Goal: Use online tool/utility: Utilize a website feature to perform a specific function

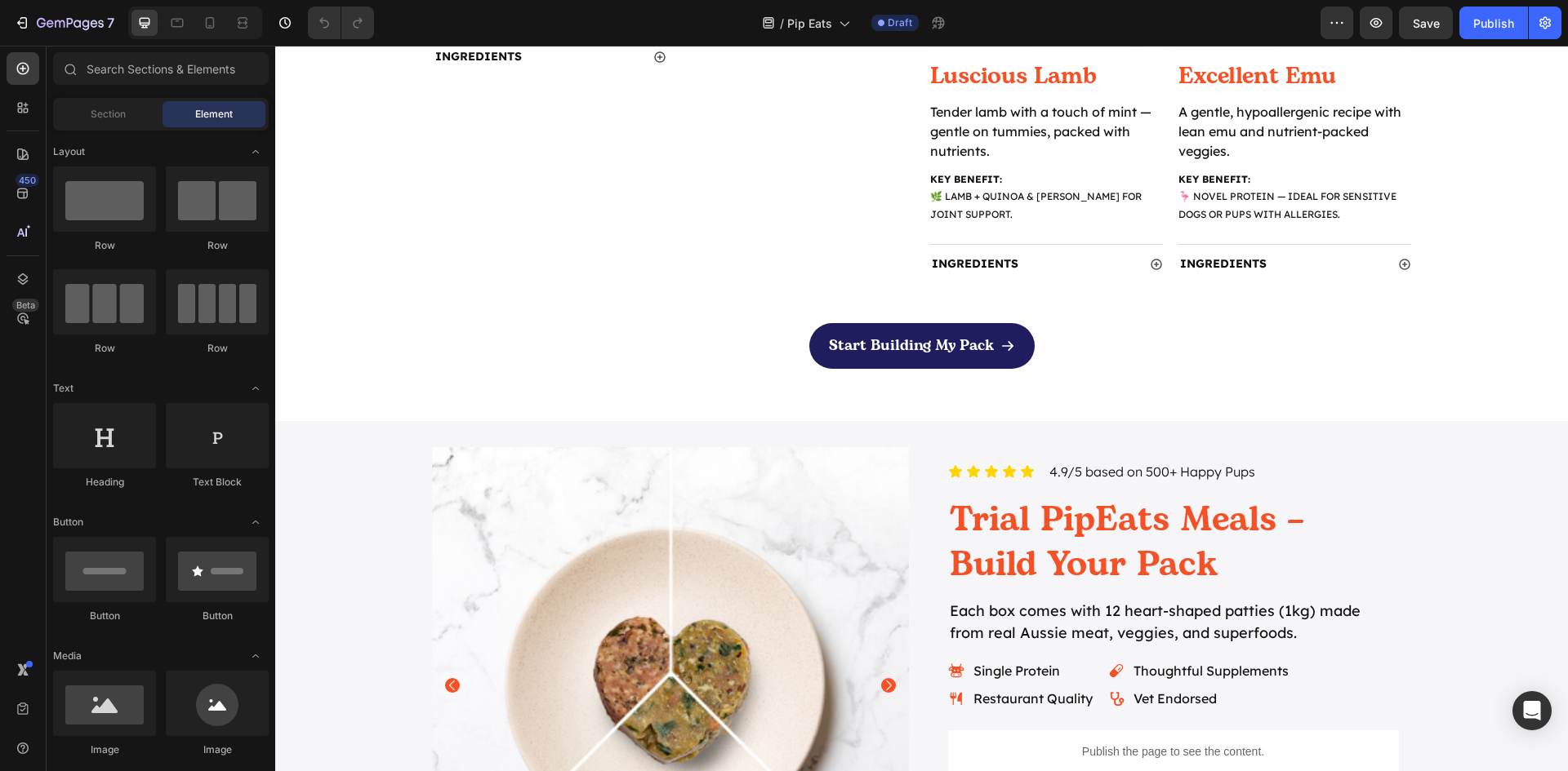
scroll to position [1877, 0]
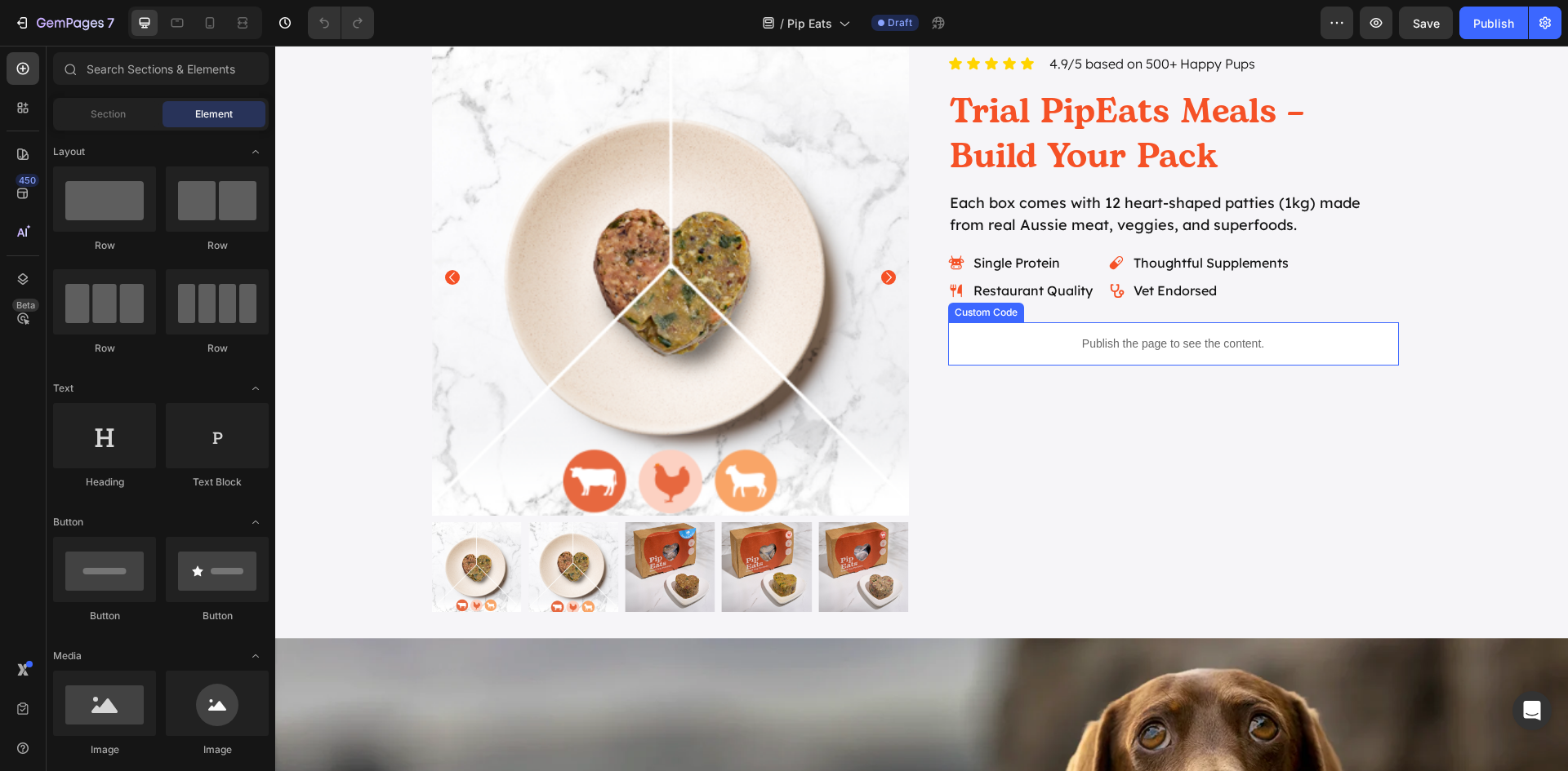
click at [1204, 338] on p "Publish the page to see the content." at bounding box center [1173, 343] width 451 height 17
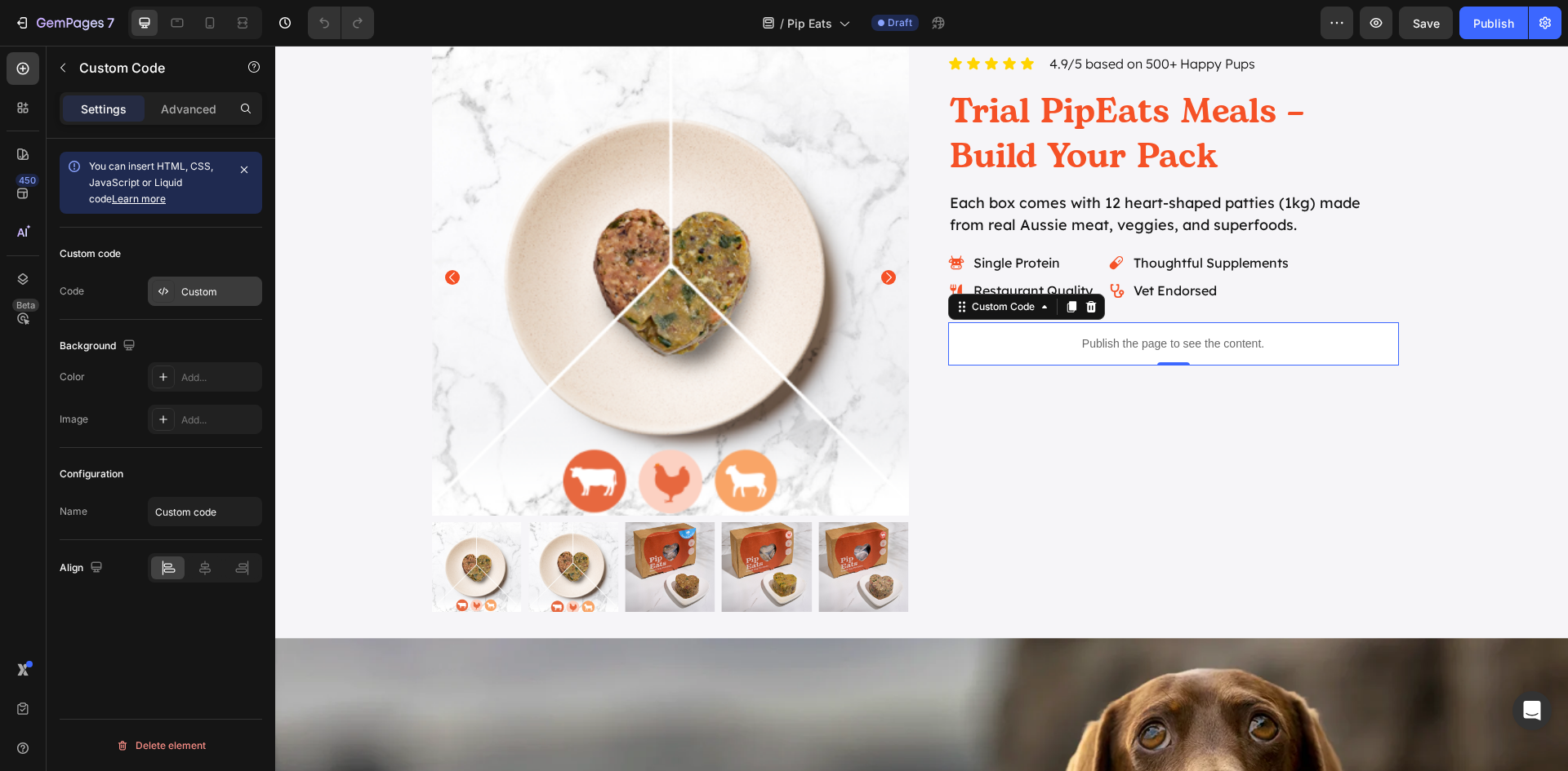
click at [196, 291] on div "Custom" at bounding box center [219, 292] width 77 height 14
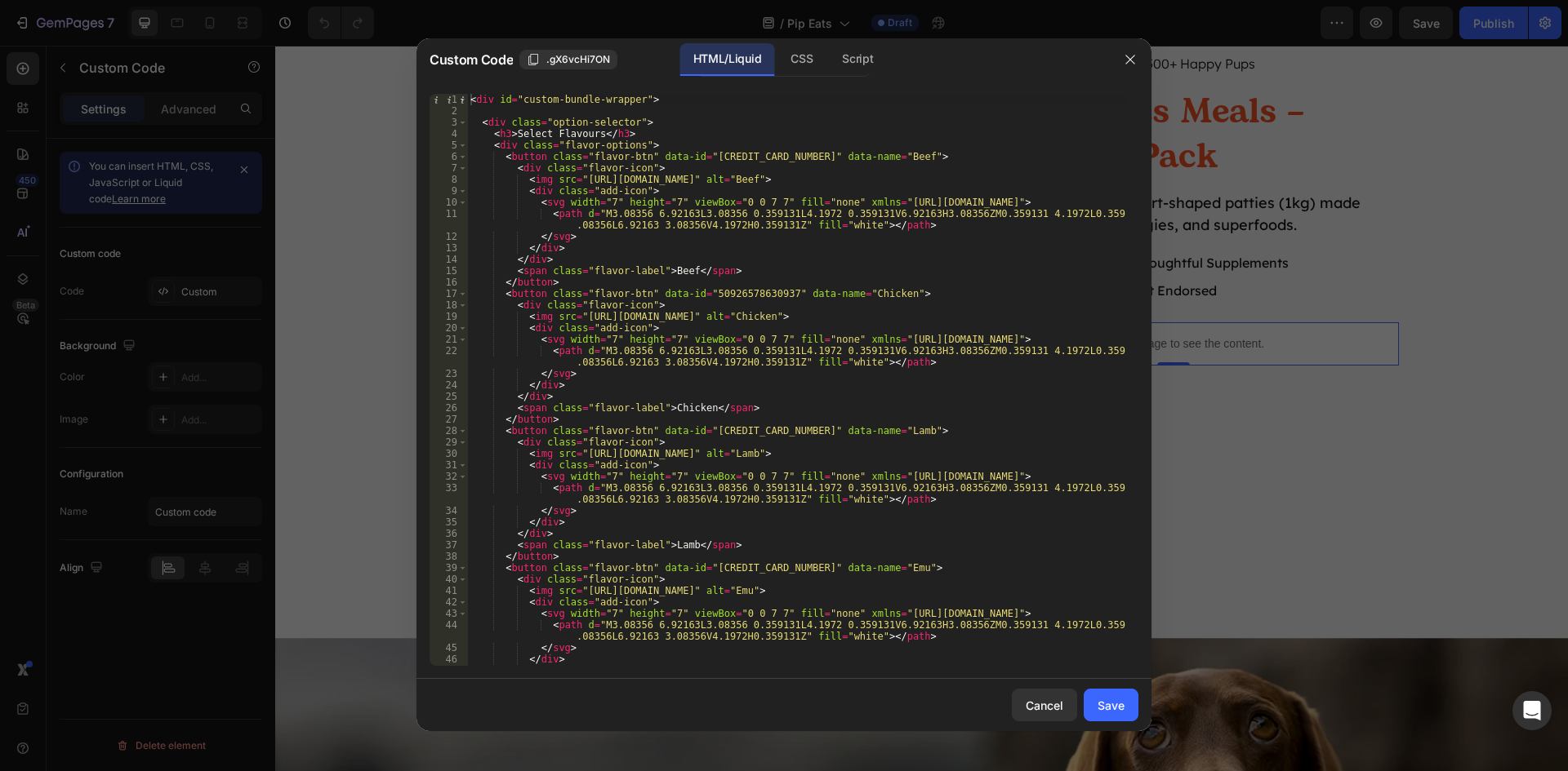
scroll to position [228, 0]
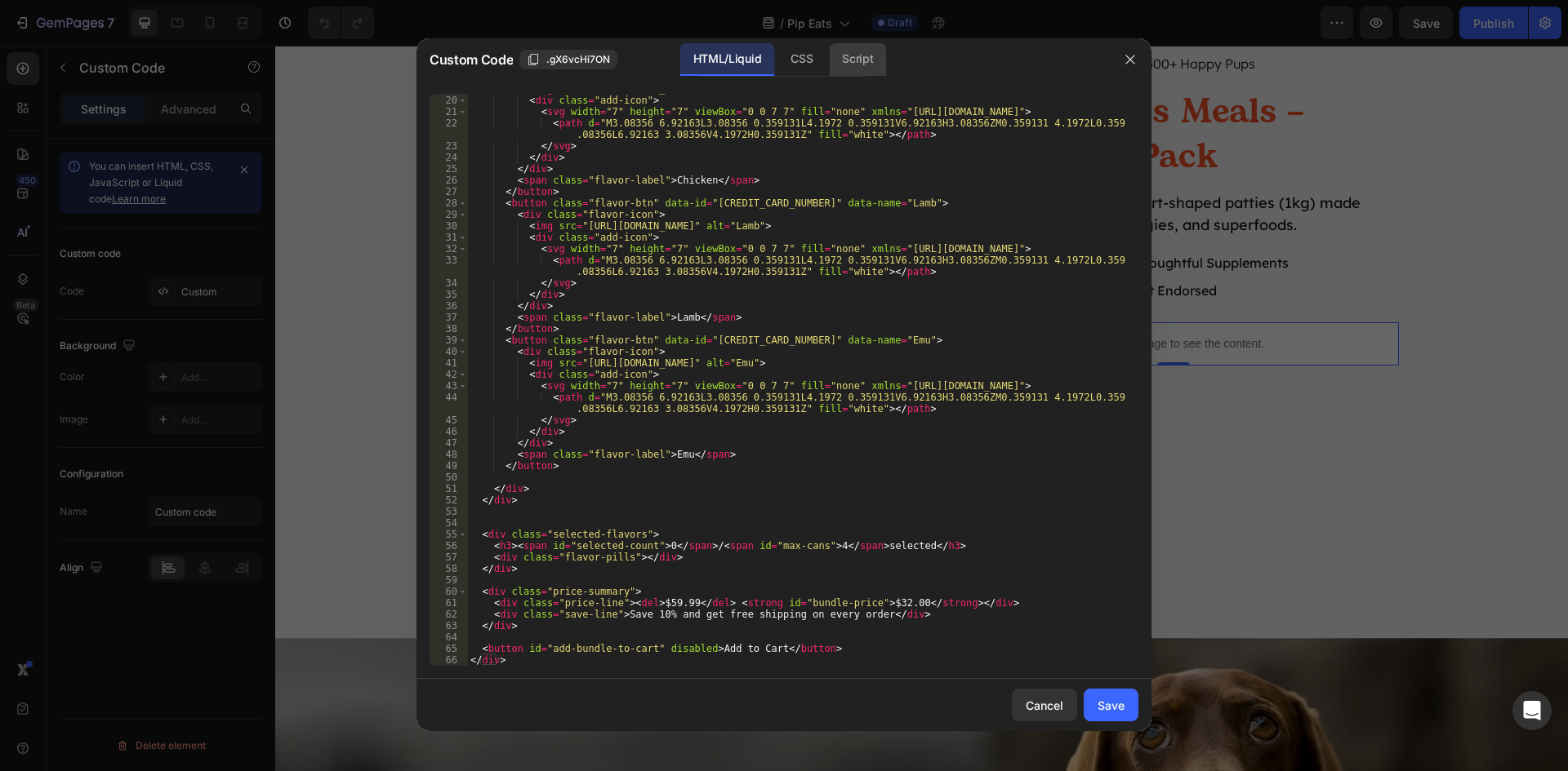
click at [857, 47] on div "Script" at bounding box center [857, 59] width 57 height 32
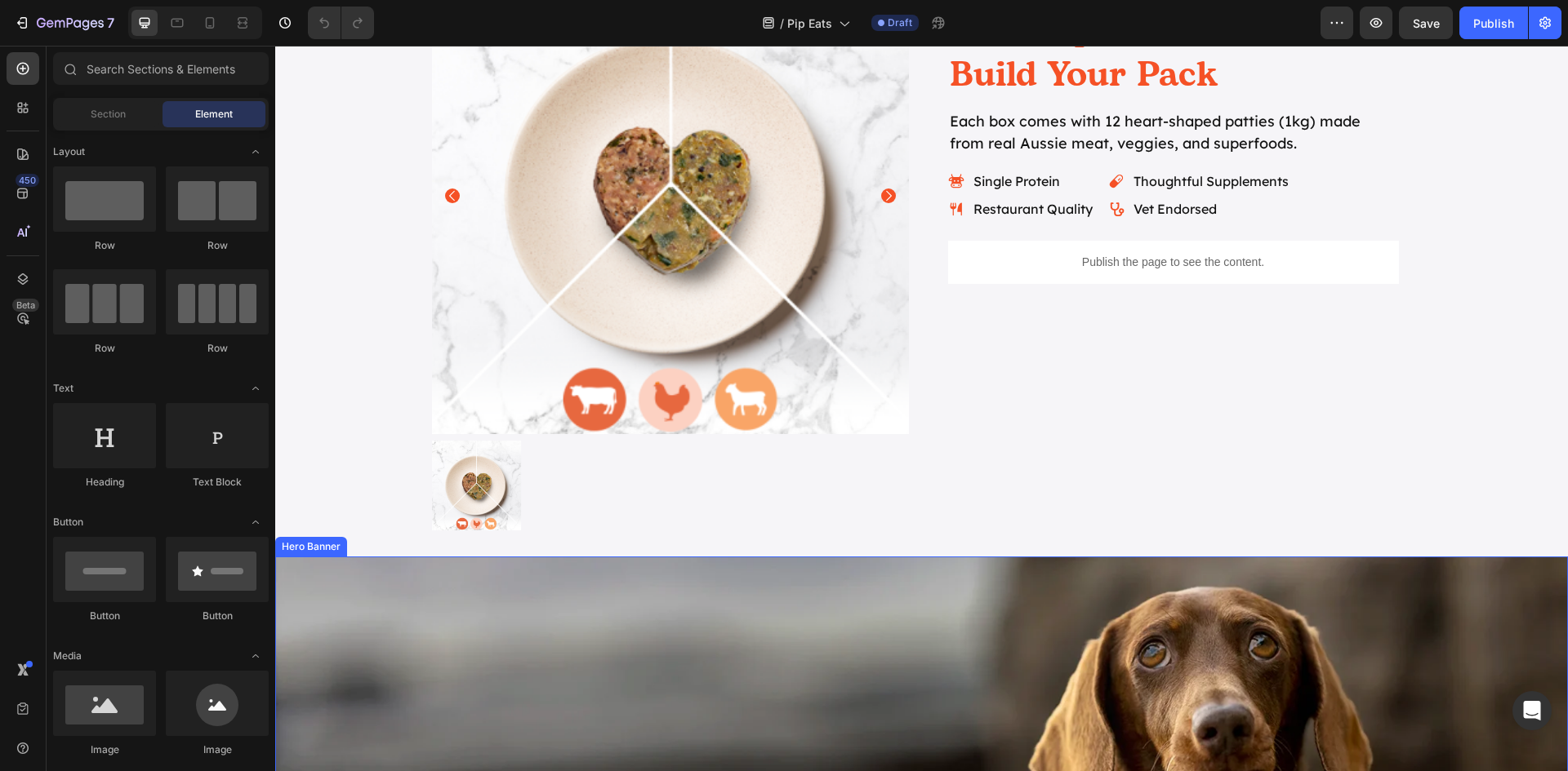
scroll to position [1714, 0]
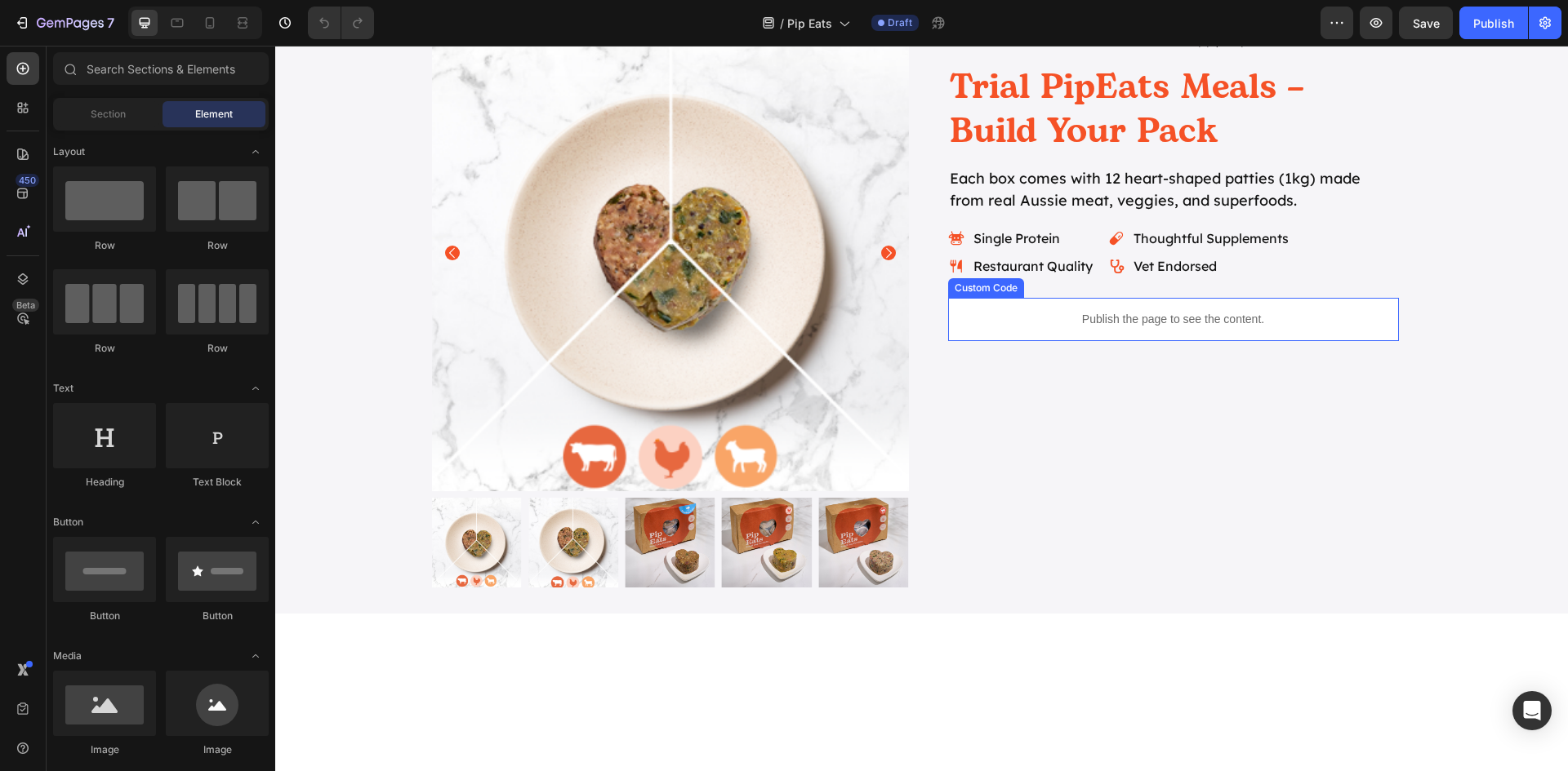
click at [1123, 328] on p "Publish the page to see the content." at bounding box center [1173, 319] width 451 height 17
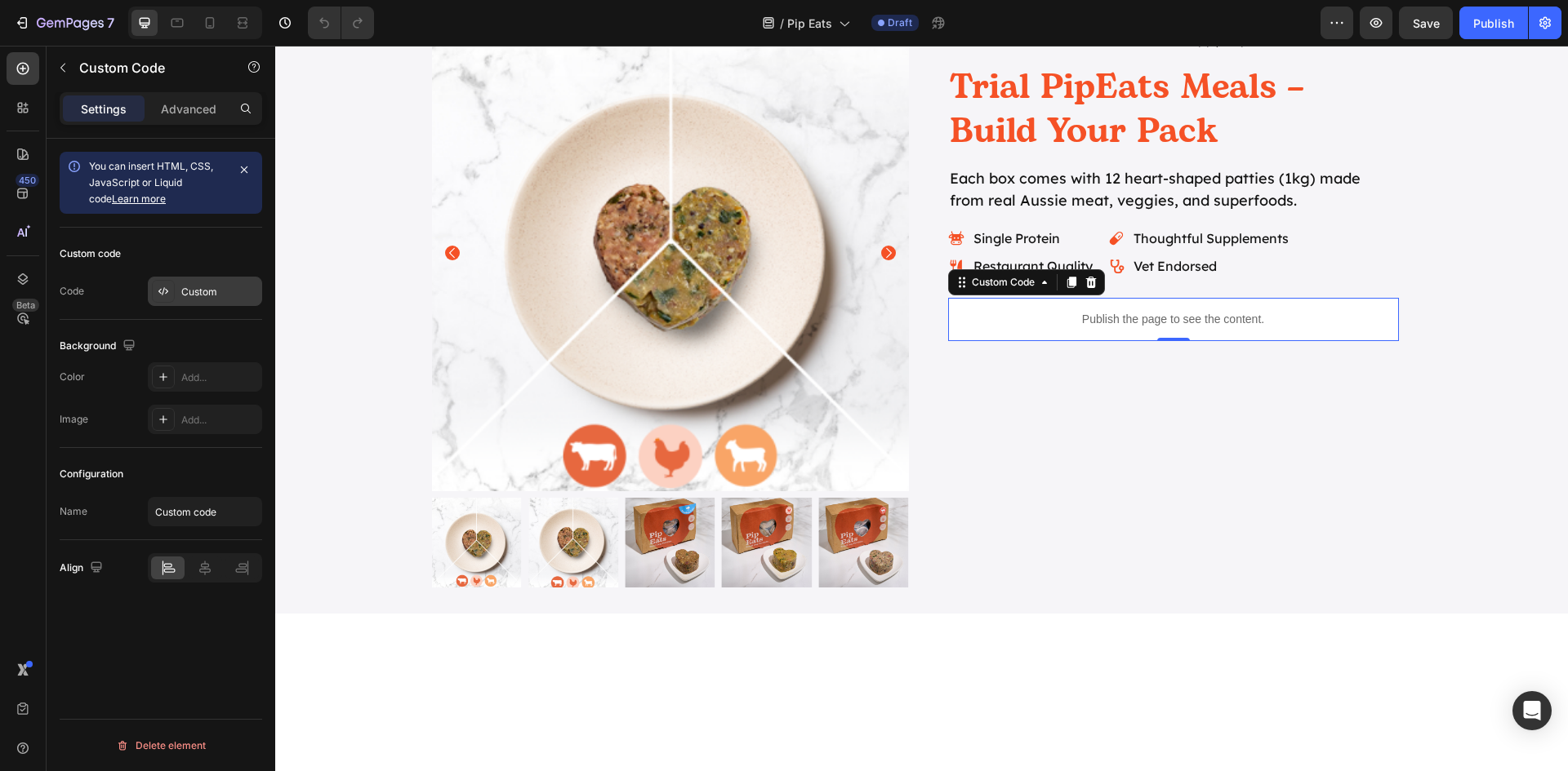
click at [187, 287] on div "Custom" at bounding box center [219, 292] width 77 height 14
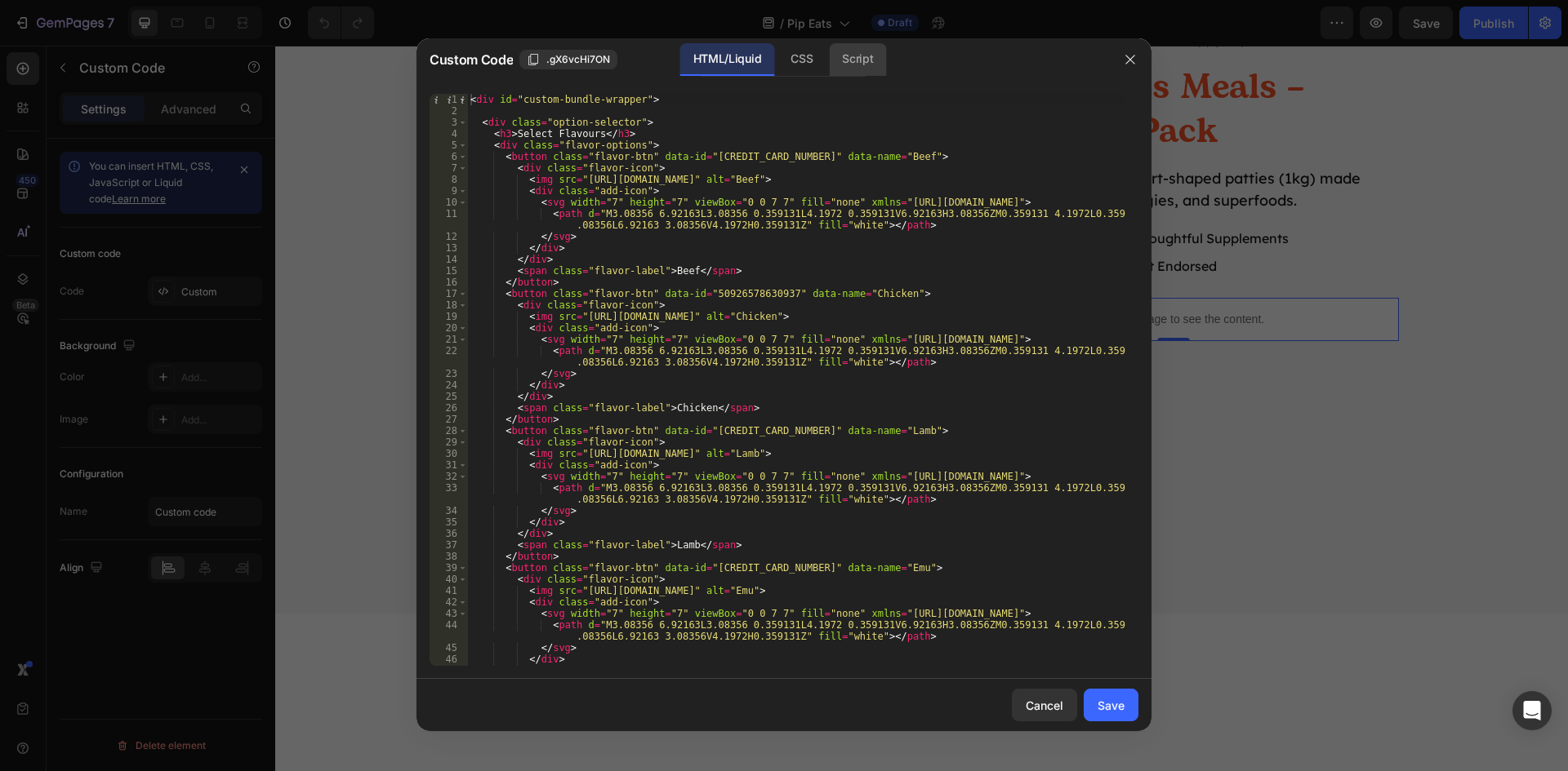
click at [848, 62] on div "Script" at bounding box center [857, 59] width 57 height 32
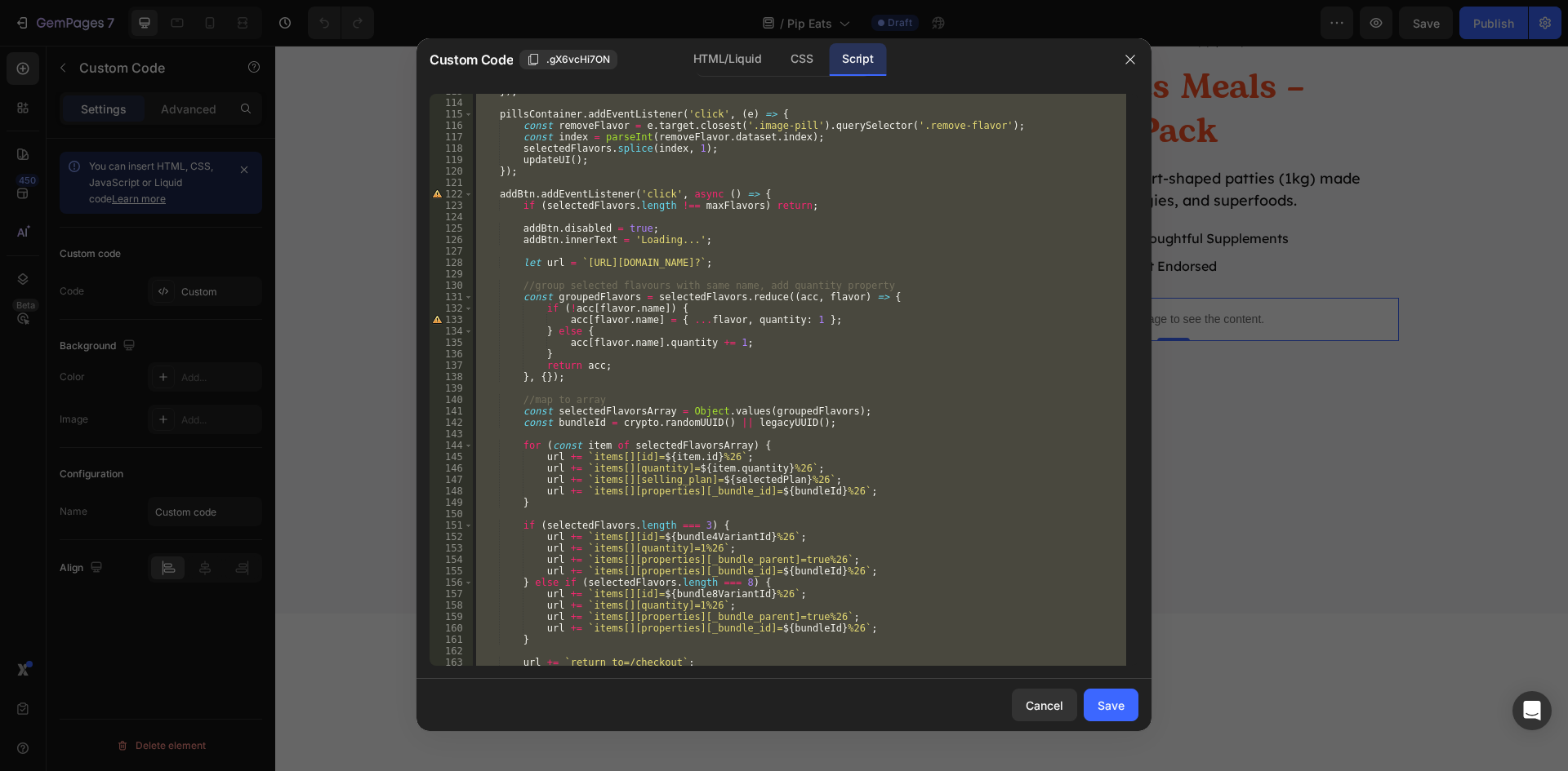
scroll to position [1404, 0]
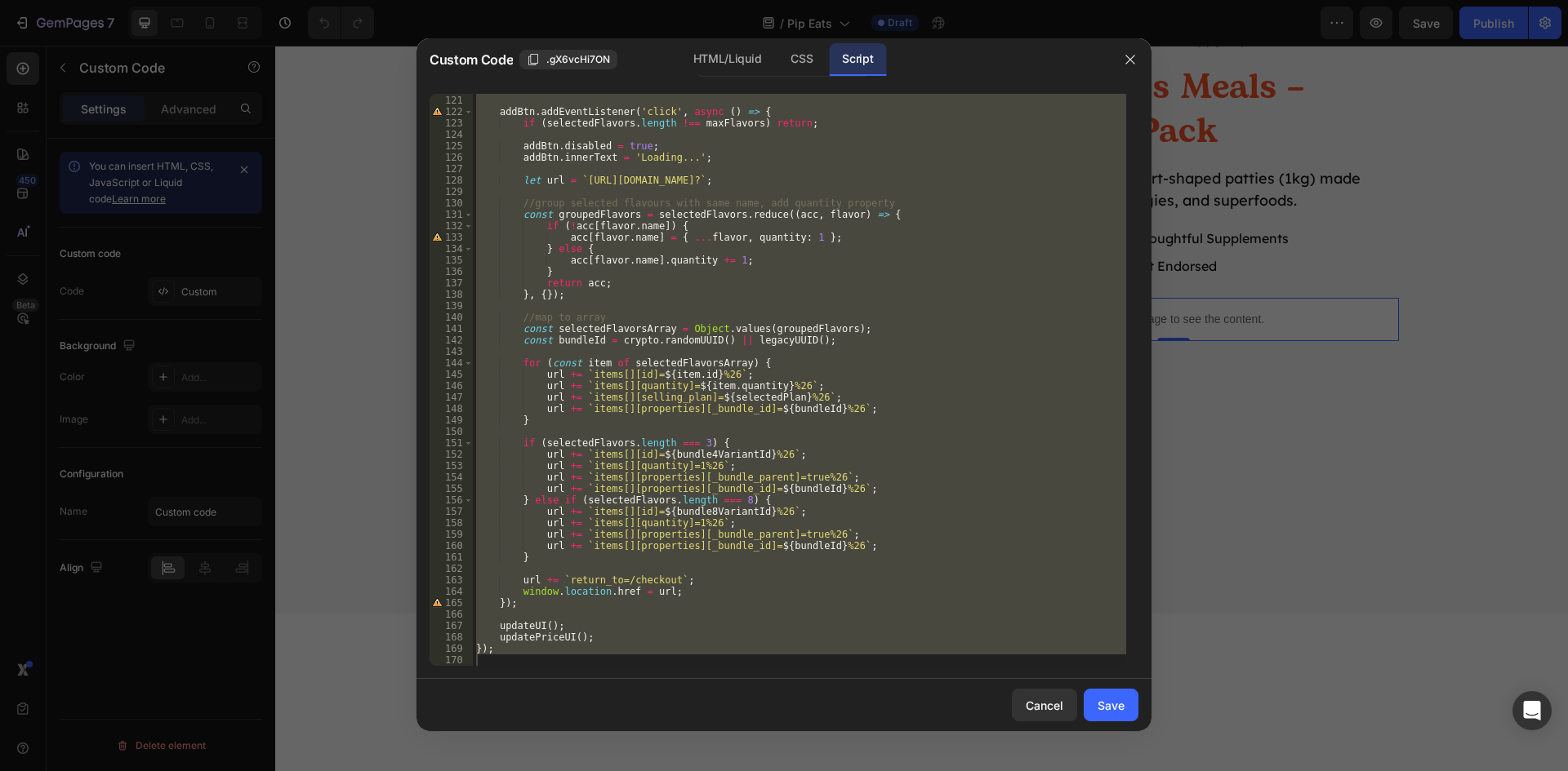
type textarea "});"
click at [864, 302] on div "}) ; addBtn . addEventListener ( 'click' , async ( ) => { if ( selectedFlavors …" at bounding box center [799, 379] width 653 height 572
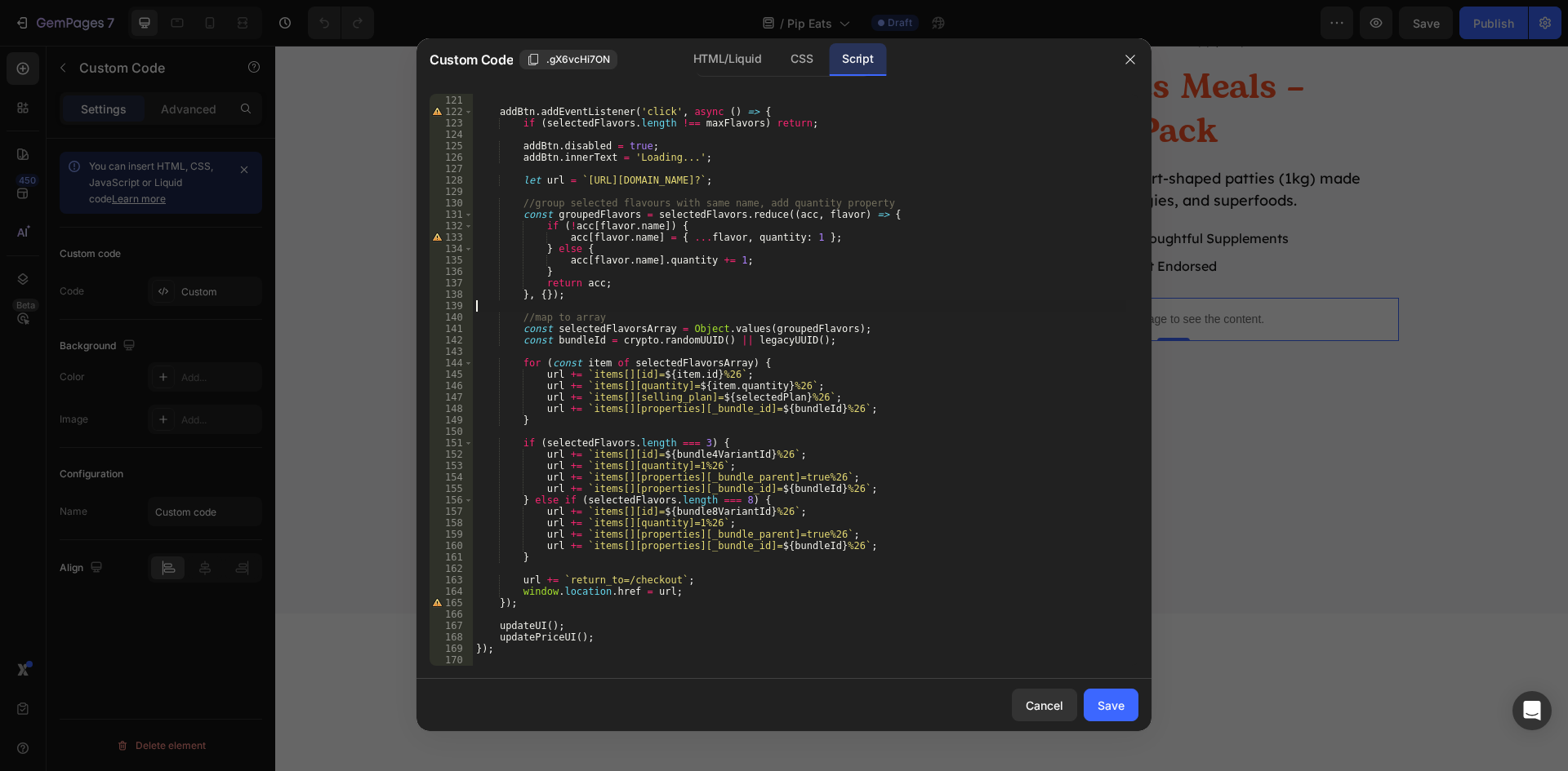
click at [859, 304] on div "}) ; addBtn . addEventListener ( 'click' , async ( ) => { if ( selectedFlavors …" at bounding box center [799, 380] width 653 height 595
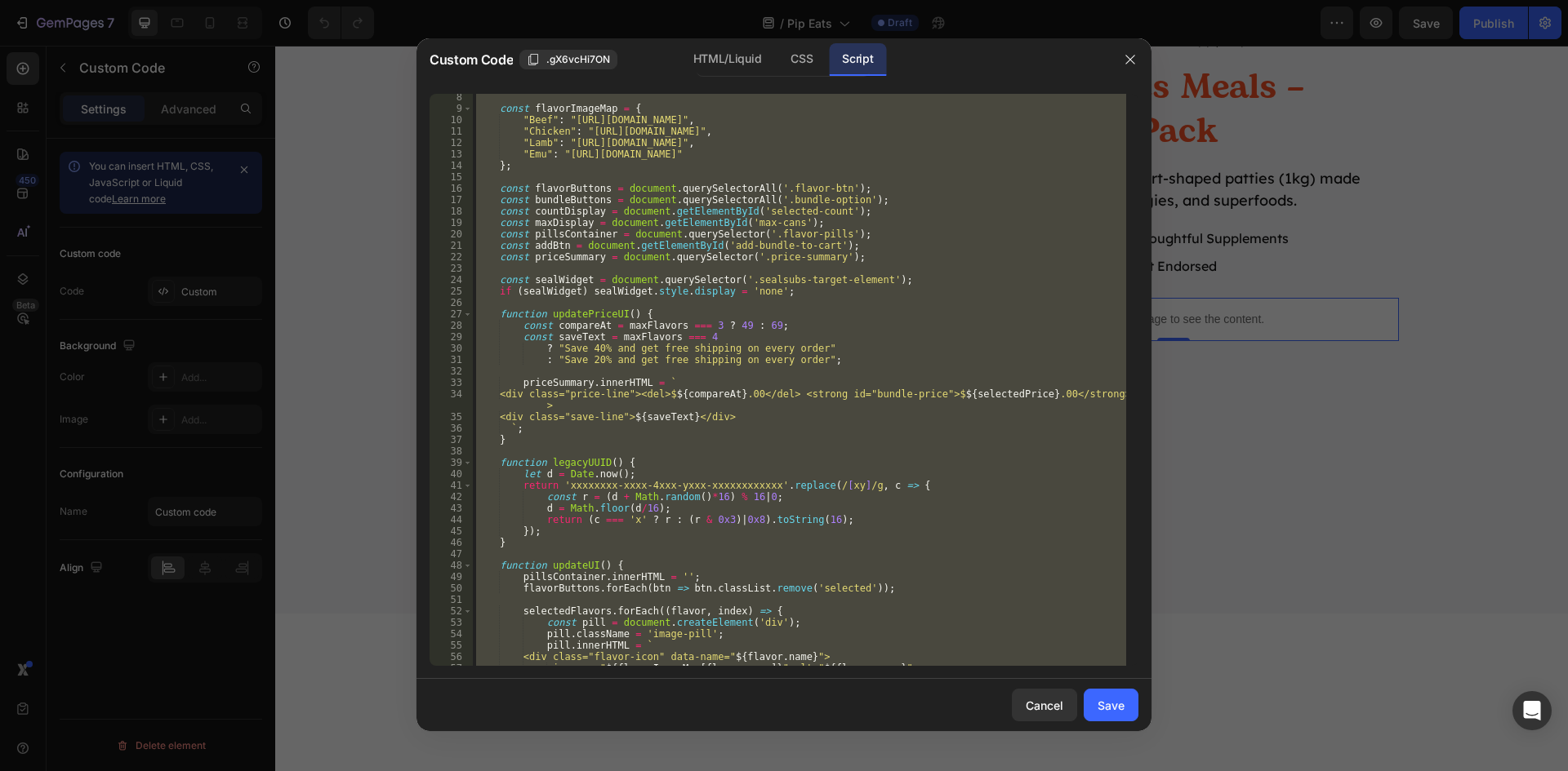
scroll to position [0, 0]
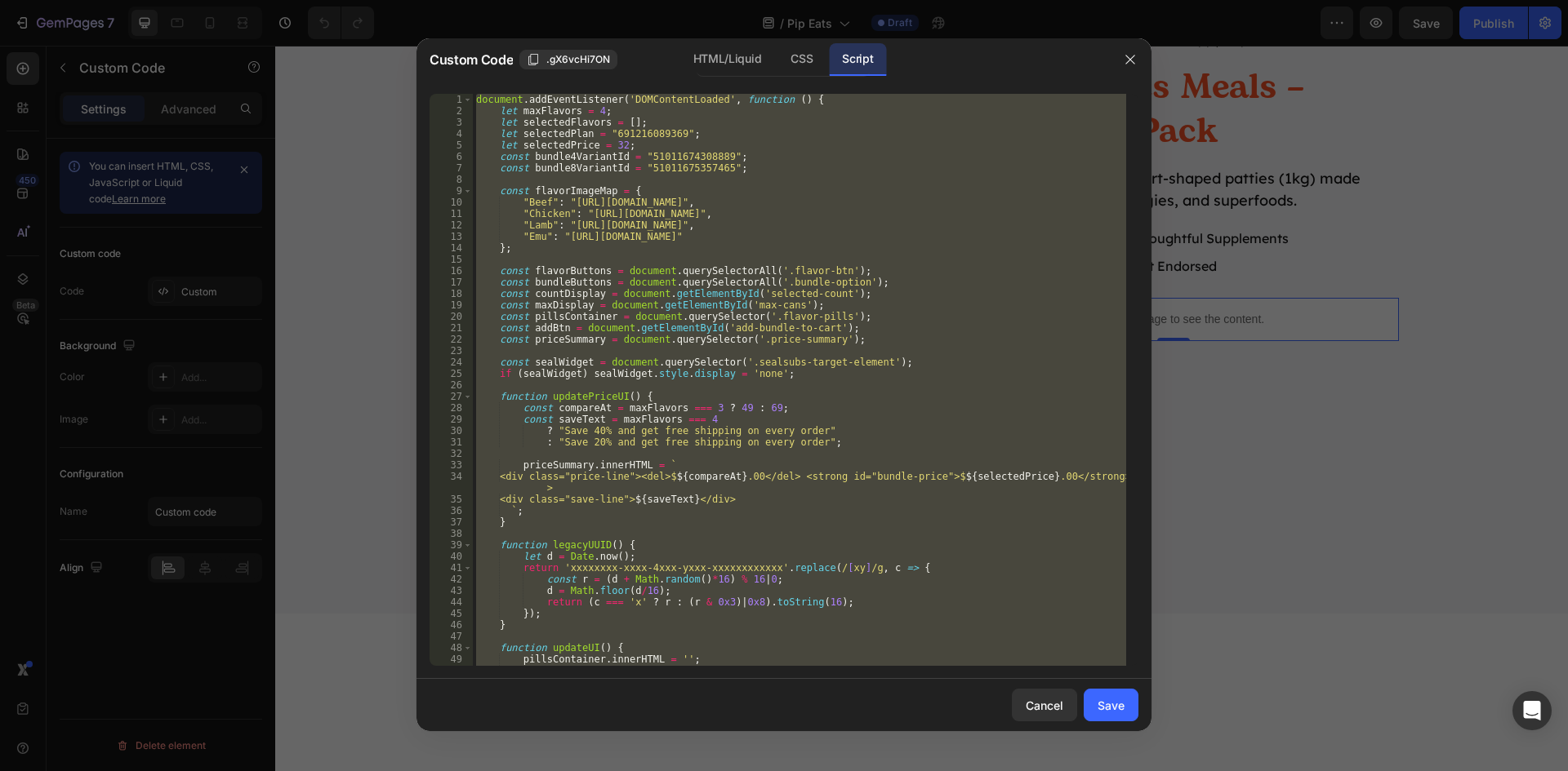
click at [642, 129] on div "document . addEventListener ( 'DOMContentLoaded' , function ( ) { let maxFlavor…" at bounding box center [799, 379] width 653 height 572
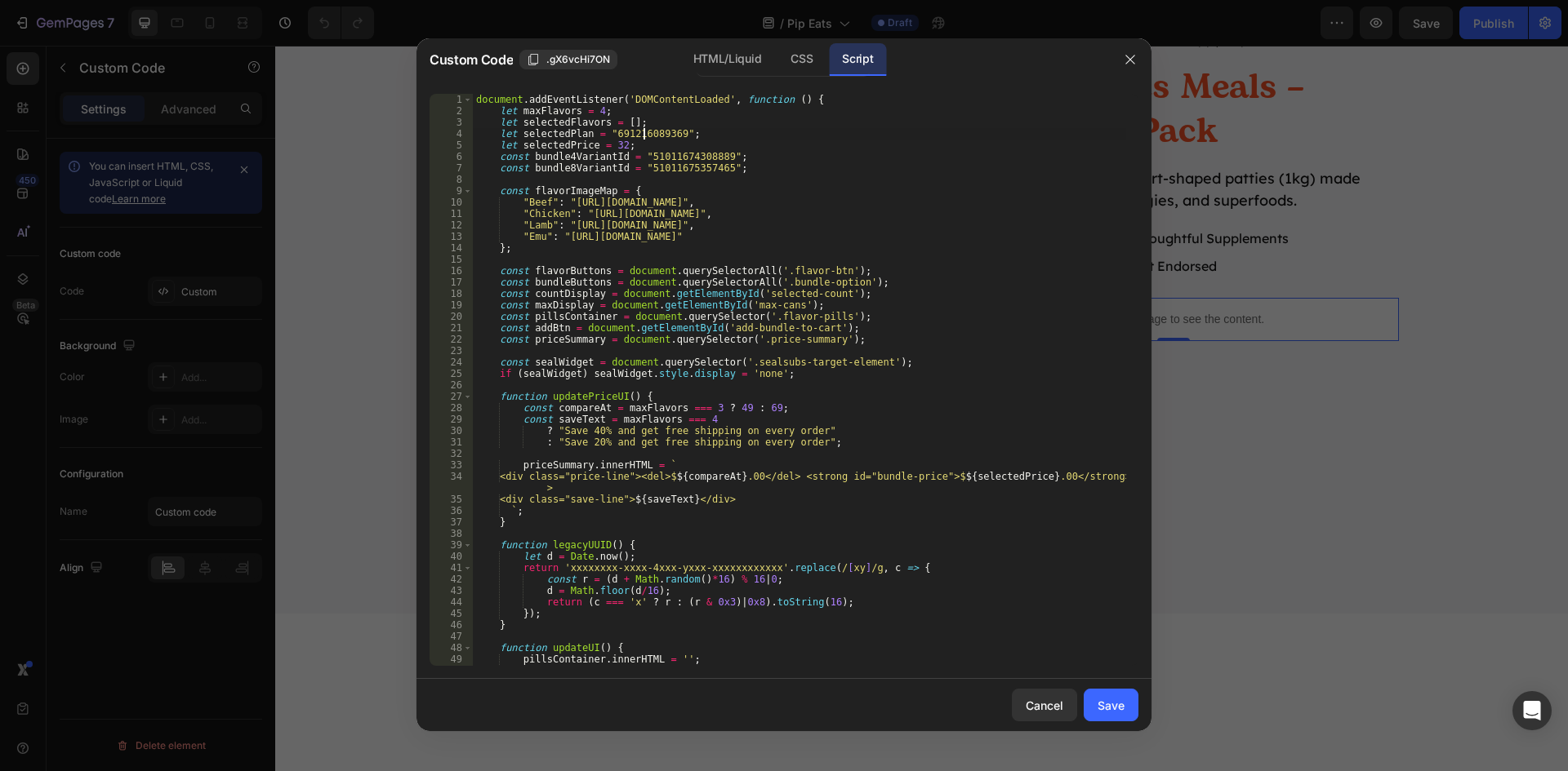
click at [639, 131] on div "document . addEventListener ( 'DOMContentLoaded' , function ( ) { let maxFlavor…" at bounding box center [799, 391] width 653 height 595
paste textarea "44475556462811"
type textarea "let selectedPlan = "44475556462811";"
click at [1091, 704] on button "Save" at bounding box center [1110, 705] width 55 height 32
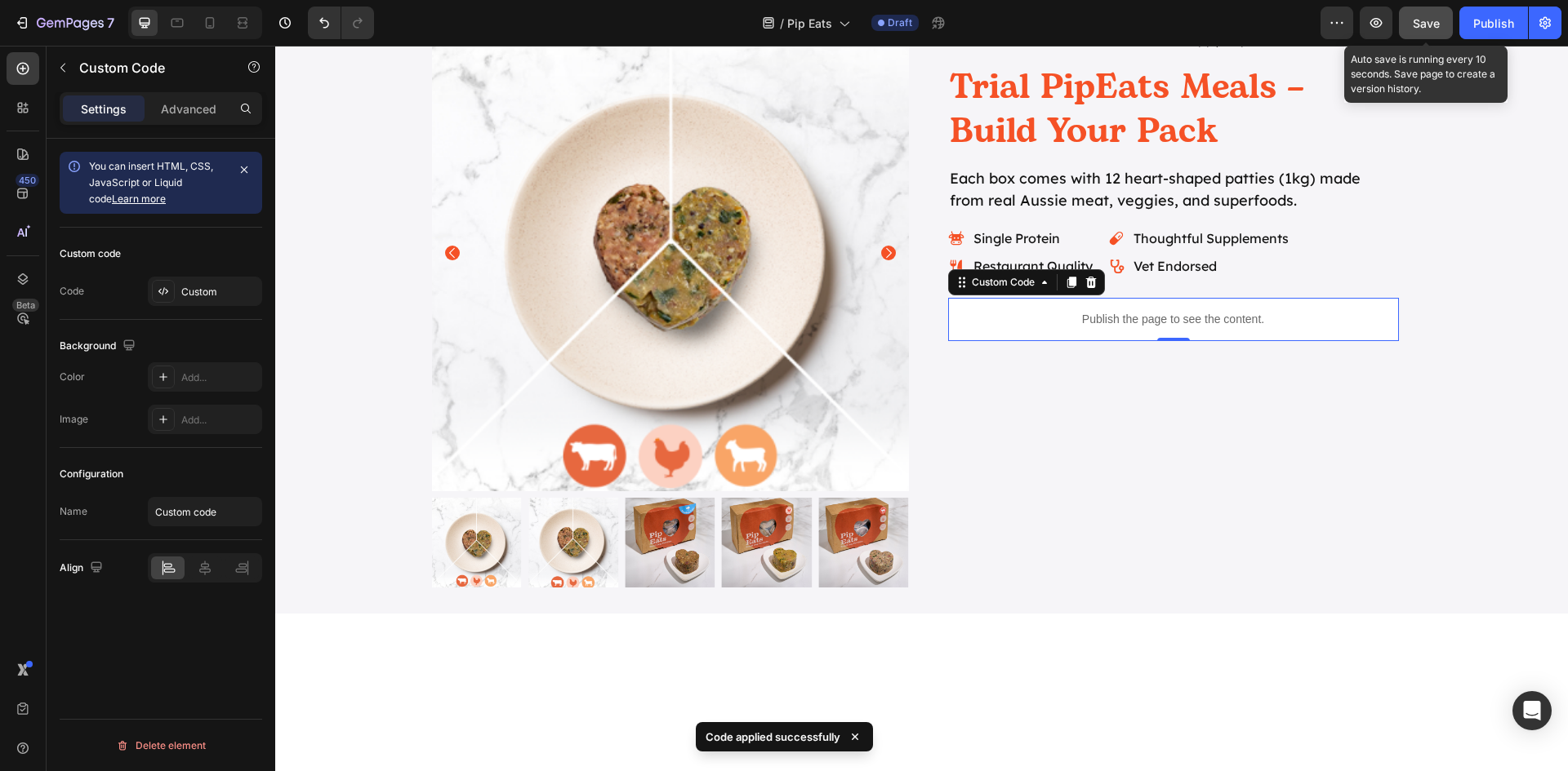
click at [1425, 22] on span "Save" at bounding box center [1427, 23] width 27 height 14
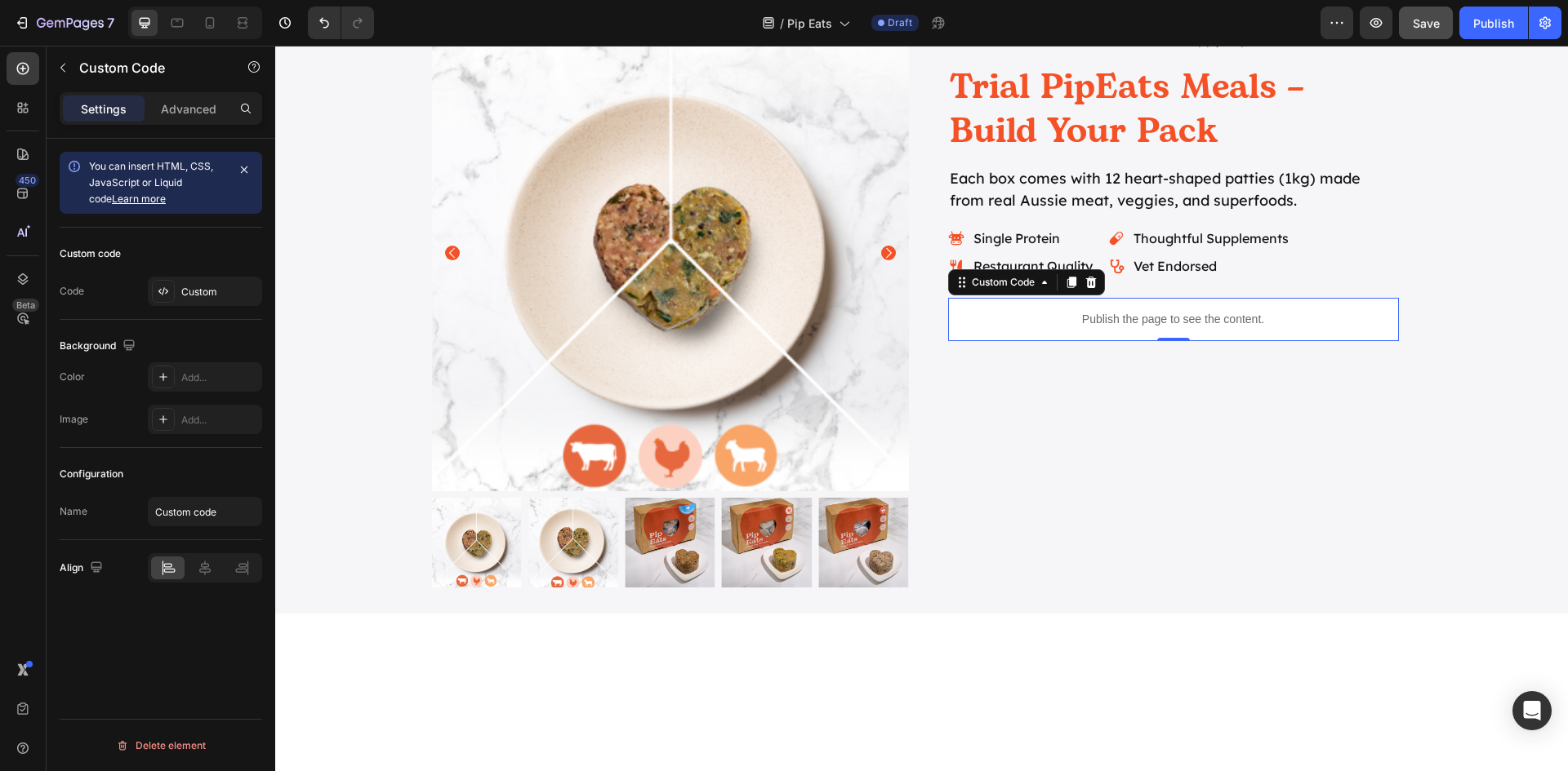
click at [1186, 328] on p "Publish the page to see the content." at bounding box center [1173, 319] width 451 height 17
click at [187, 295] on div "Custom" at bounding box center [219, 292] width 77 height 14
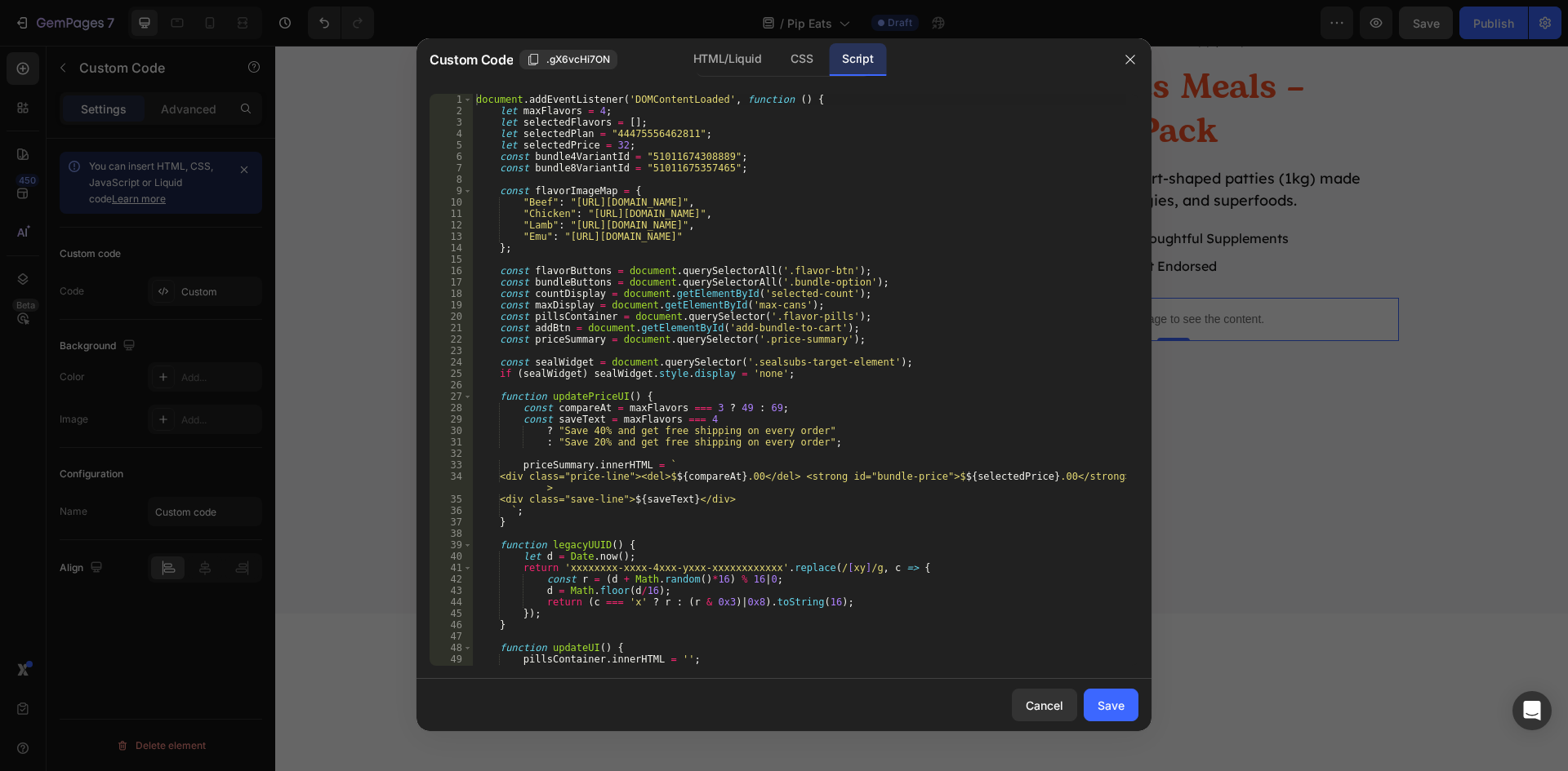
type textarea "let selectedPlan = "44475556462811";"
drag, startPoint x: 697, startPoint y: 132, endPoint x: 498, endPoint y: 131, distance: 199.0
click at [498, 131] on div "document . addEventListener ( 'DOMContentLoaded' , function ( ) { let maxFlavor…" at bounding box center [799, 391] width 653 height 595
